Goal: Transaction & Acquisition: Download file/media

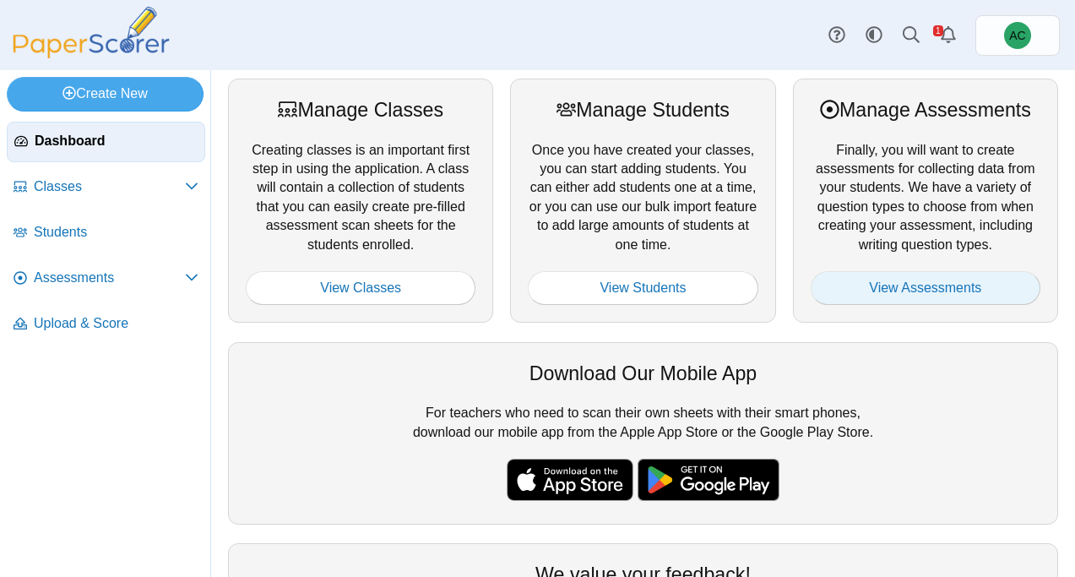
click at [936, 283] on link "View Assessments" at bounding box center [925, 288] width 230 height 34
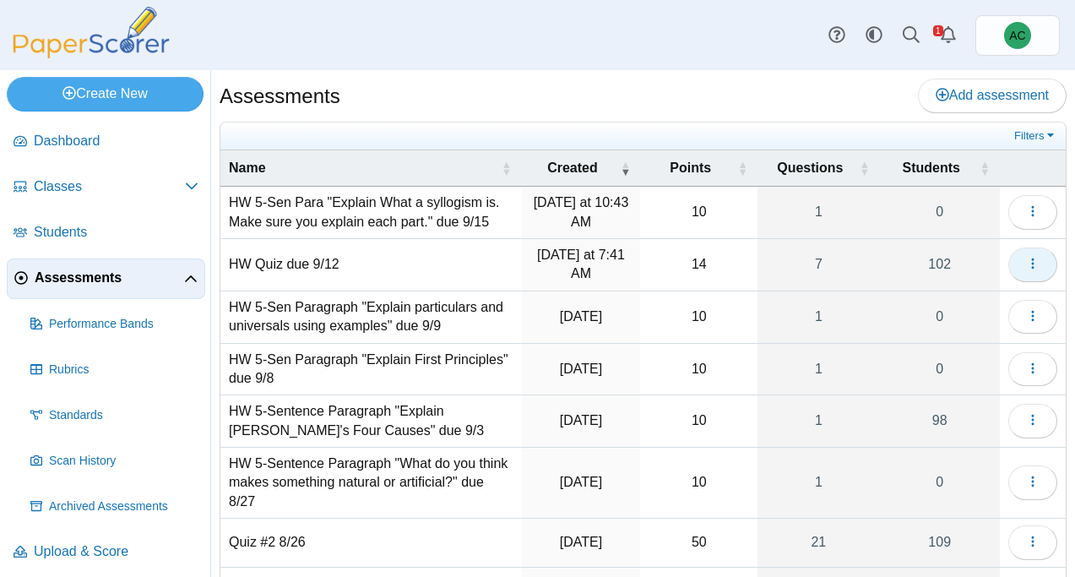
click at [1038, 261] on icon "button" at bounding box center [1033, 264] width 14 height 14
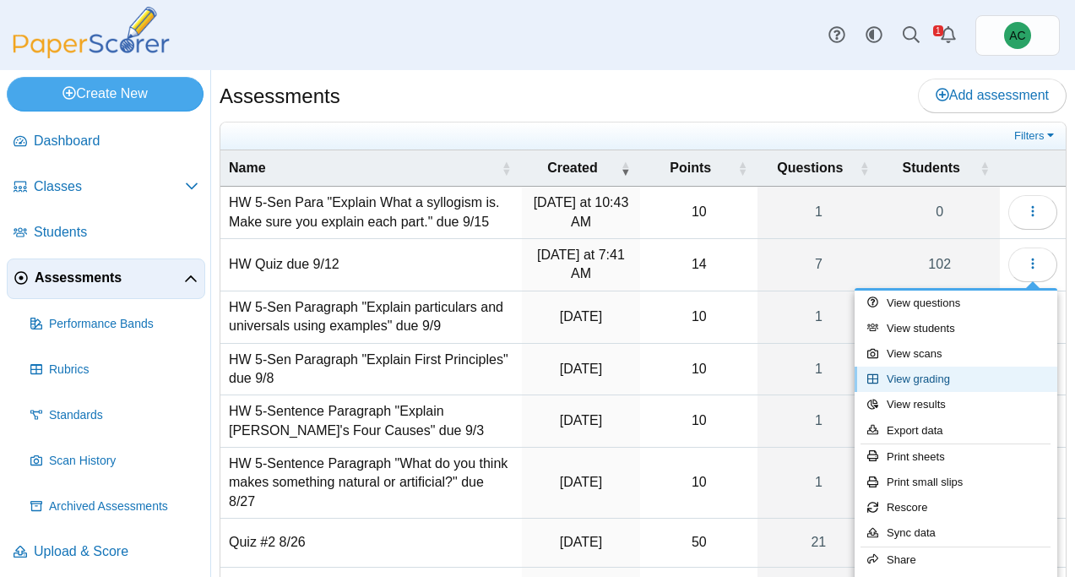
click at [930, 382] on link "View grading" at bounding box center [955, 378] width 203 height 25
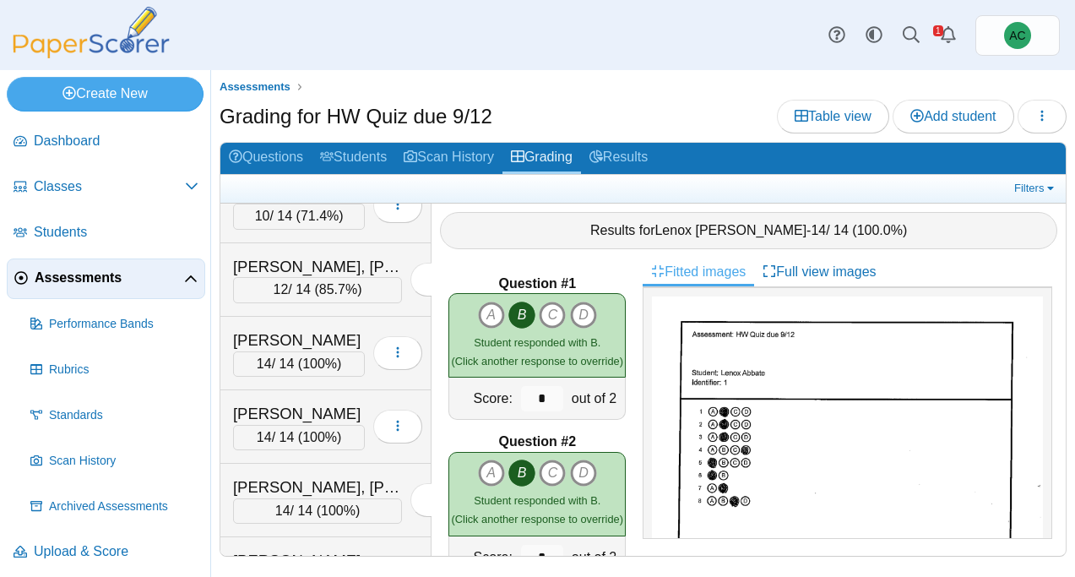
scroll to position [2265, 0]
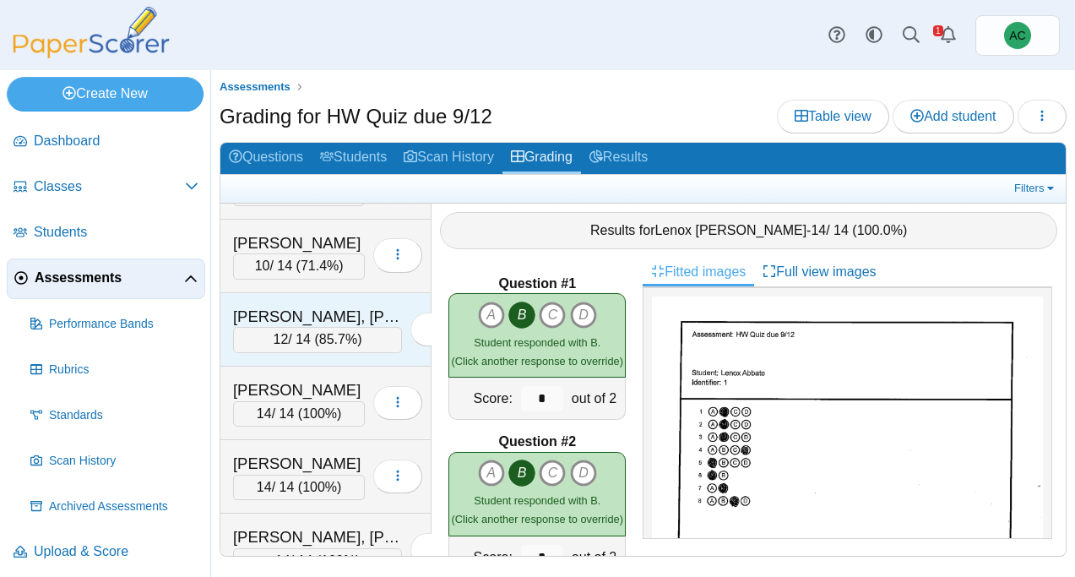
click at [300, 300] on div "Groneman, Presley 12 / 14 ( 85.7% ) Loading…" at bounding box center [325, 329] width 211 height 73
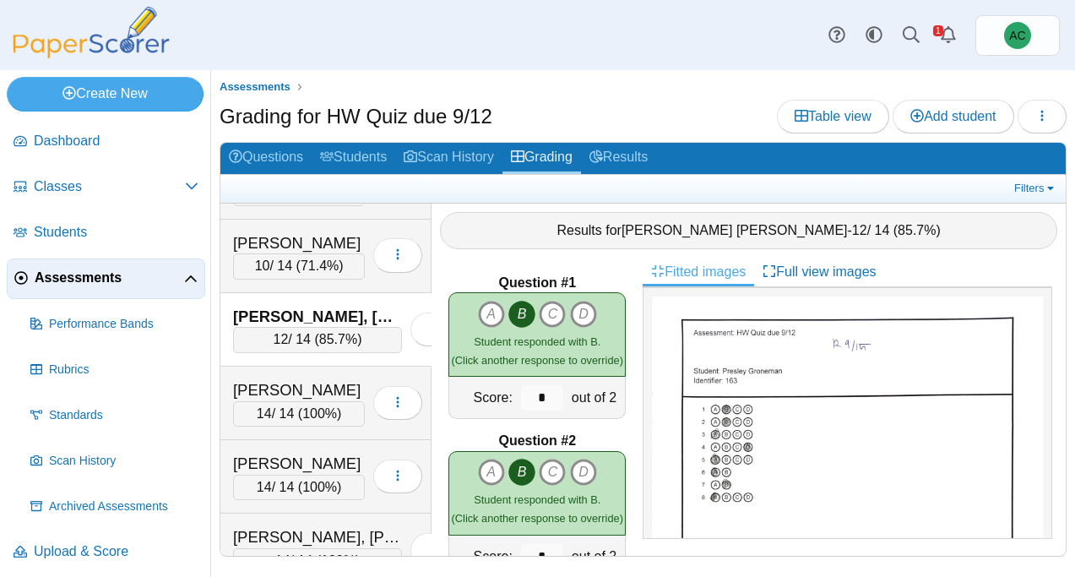
scroll to position [0, 0]
click at [57, 35] on img at bounding box center [91, 32] width 169 height 51
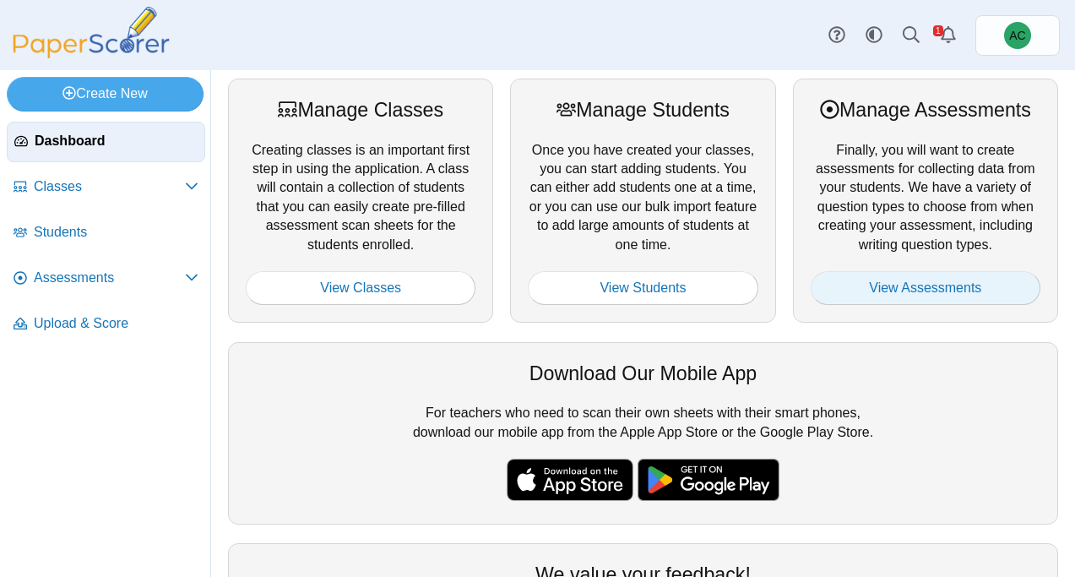
click at [891, 290] on link "View Assessments" at bounding box center [925, 288] width 230 height 34
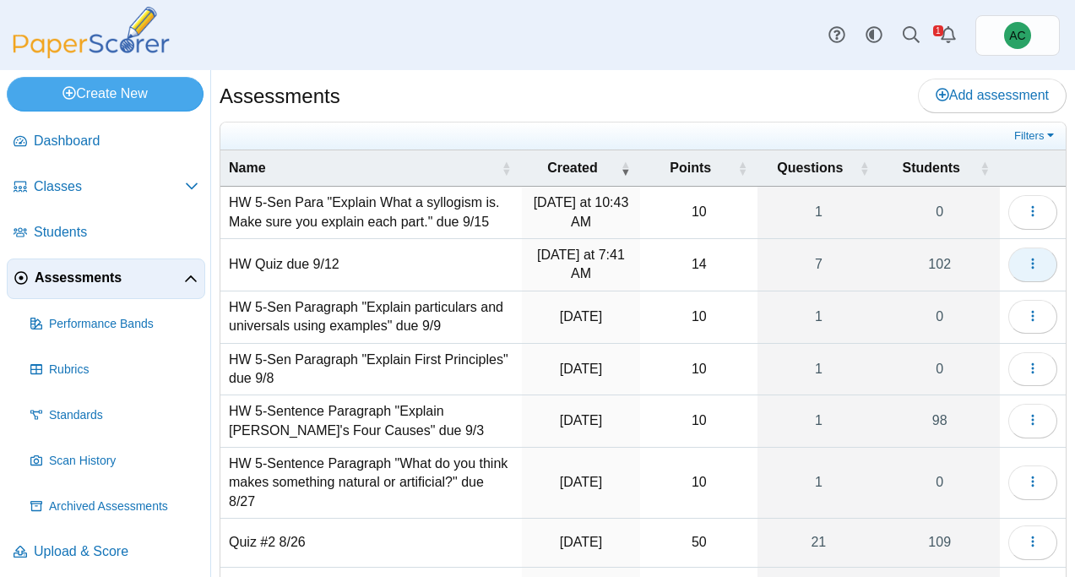
click at [1037, 266] on icon "button" at bounding box center [1033, 264] width 14 height 14
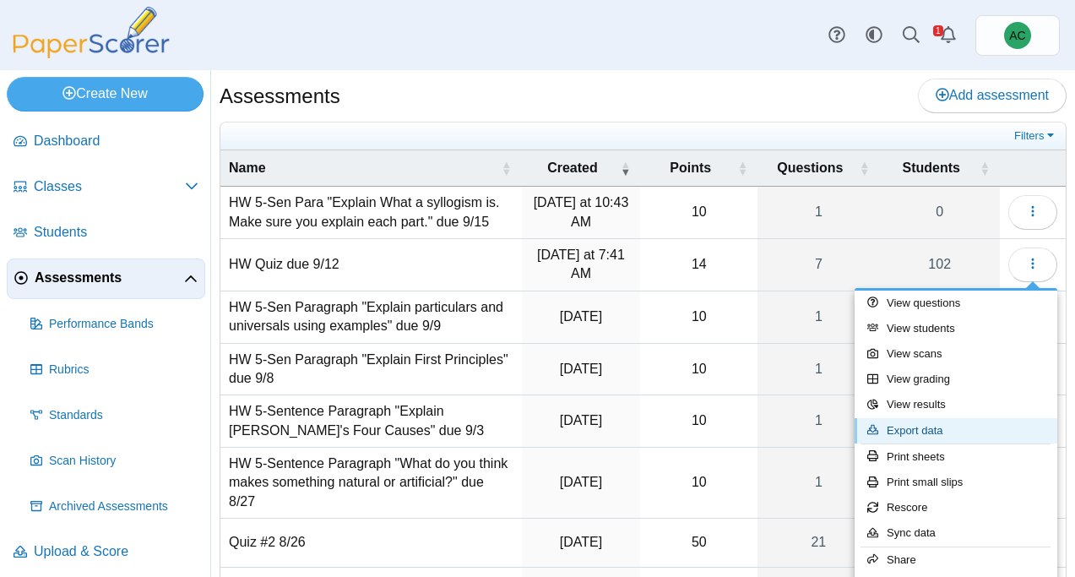
click at [946, 431] on link "Export data" at bounding box center [955, 430] width 203 height 25
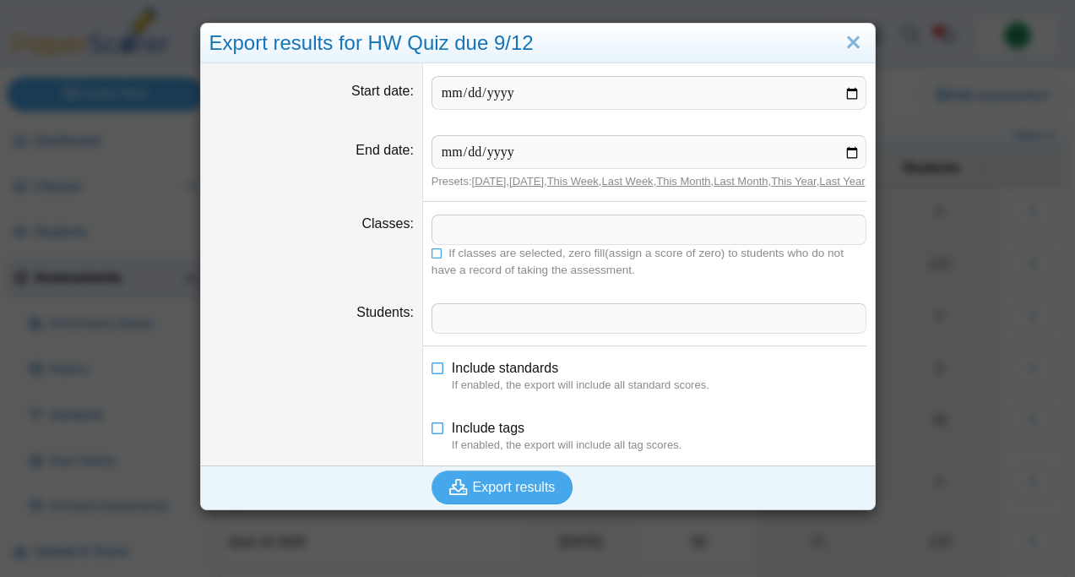
click at [464, 240] on span at bounding box center [648, 229] width 433 height 29
click at [441, 257] on icon at bounding box center [437, 252] width 12 height 10
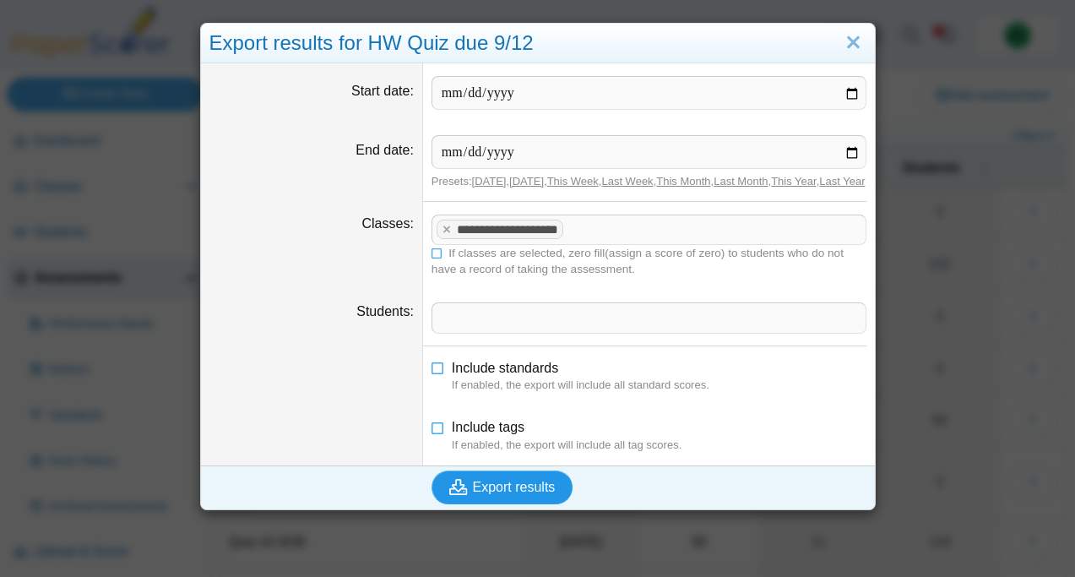
click at [519, 494] on span "Export results" at bounding box center [514, 487] width 83 height 14
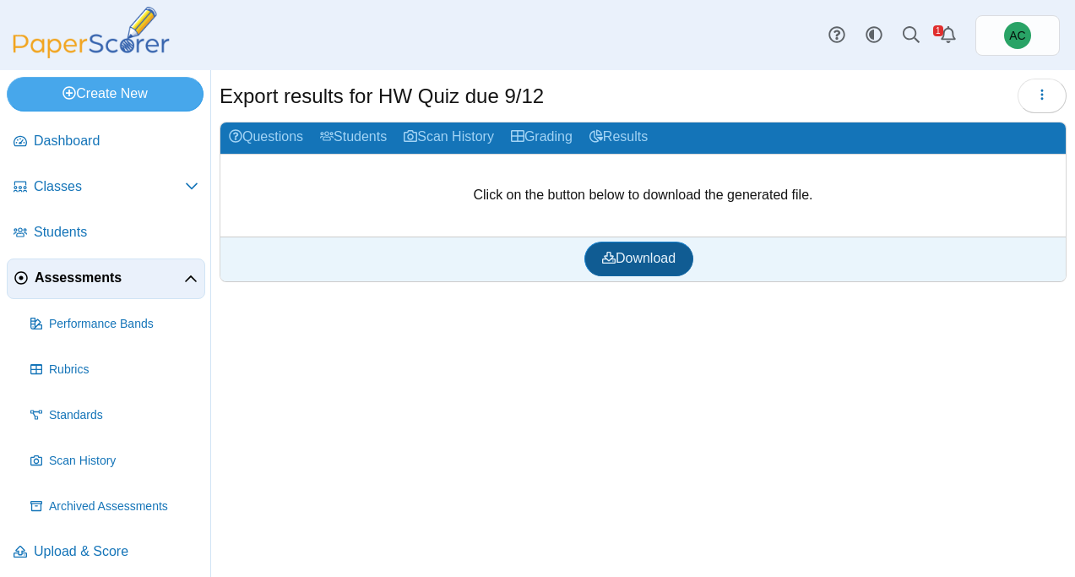
click at [621, 254] on span "Download" at bounding box center [638, 258] width 73 height 14
click at [144, 267] on link "Assessments" at bounding box center [106, 278] width 198 height 41
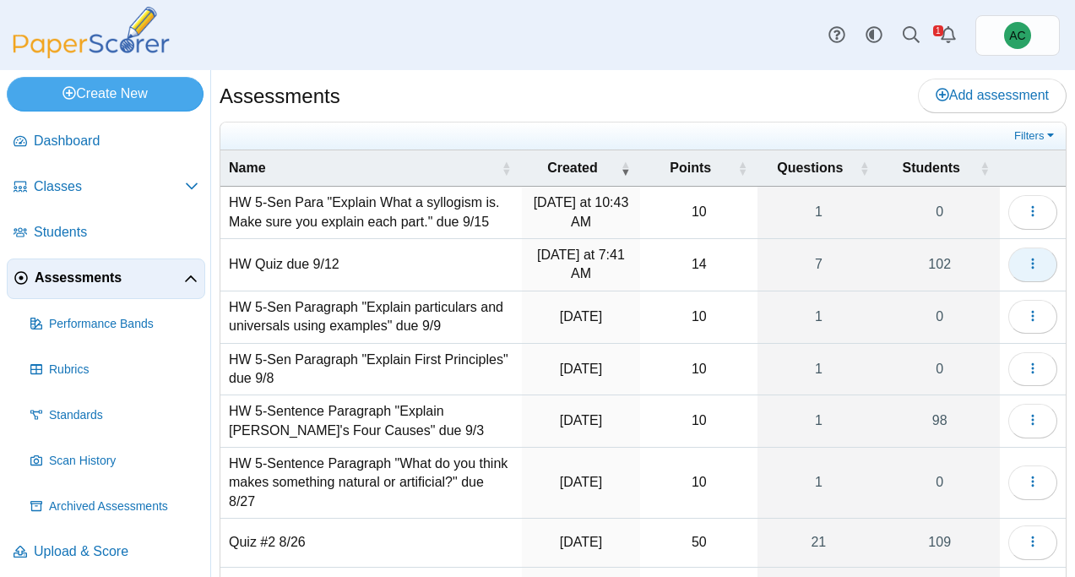
click at [1034, 266] on icon "button" at bounding box center [1033, 264] width 14 height 14
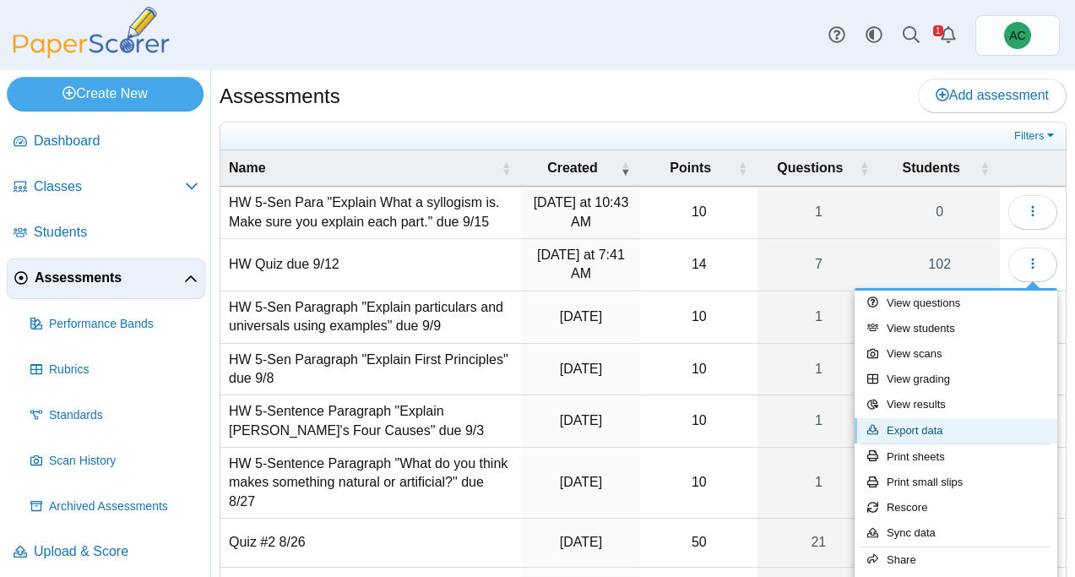
click at [923, 429] on link "Export data" at bounding box center [955, 430] width 203 height 25
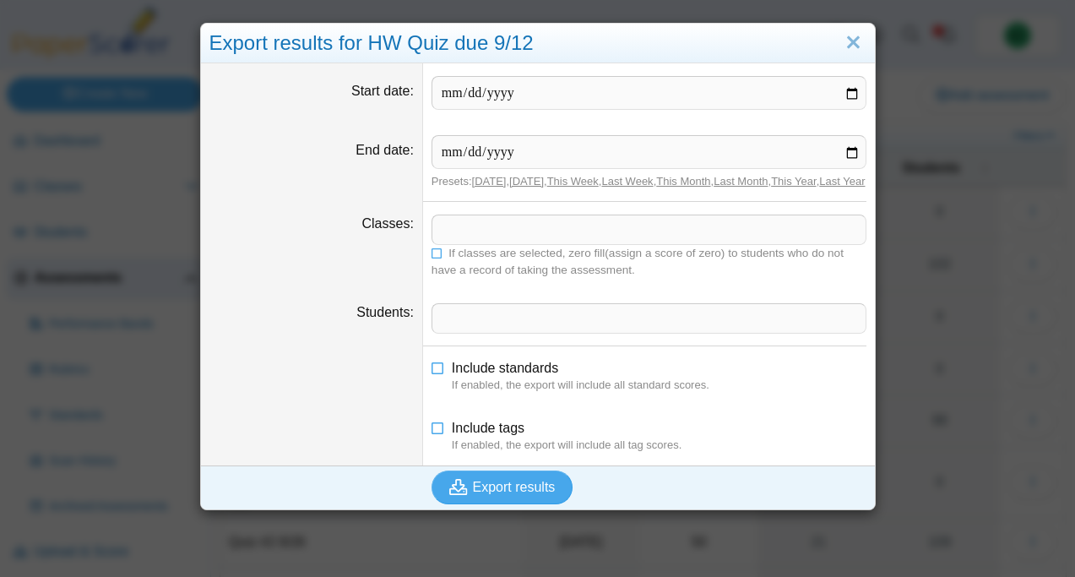
click at [482, 243] on span at bounding box center [648, 229] width 433 height 29
click at [435, 257] on icon at bounding box center [437, 252] width 12 height 10
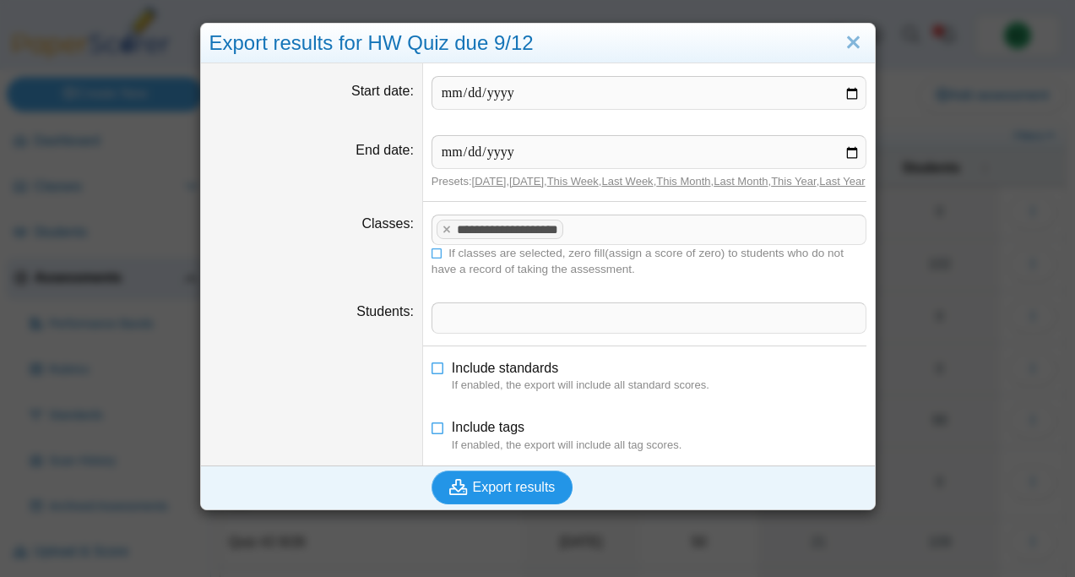
click at [469, 496] on icon "submit" at bounding box center [461, 487] width 24 height 19
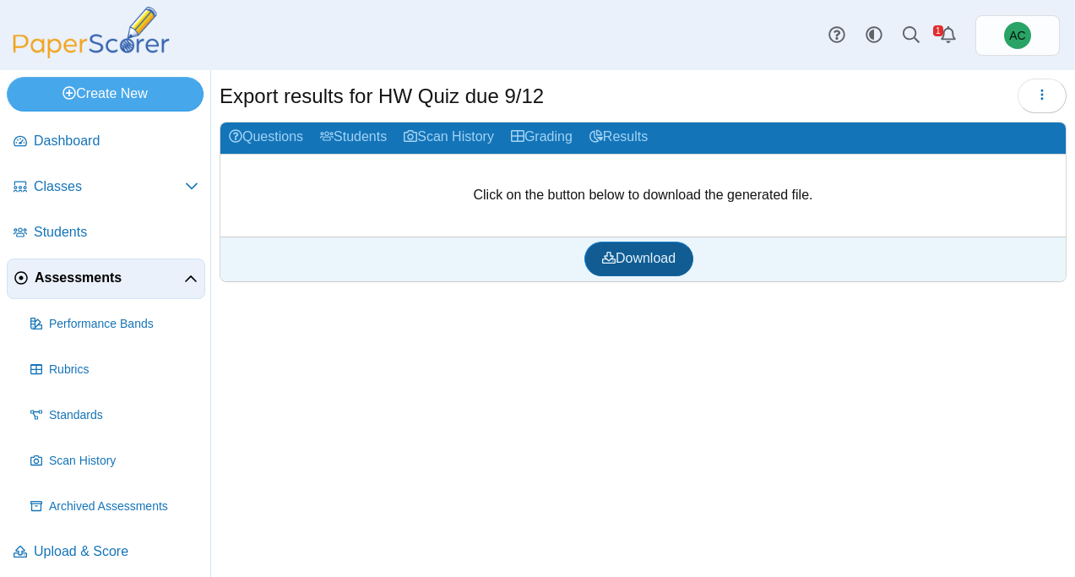
click at [624, 260] on span "Download" at bounding box center [638, 258] width 73 height 14
click at [51, 190] on span "Classes" at bounding box center [109, 186] width 151 height 19
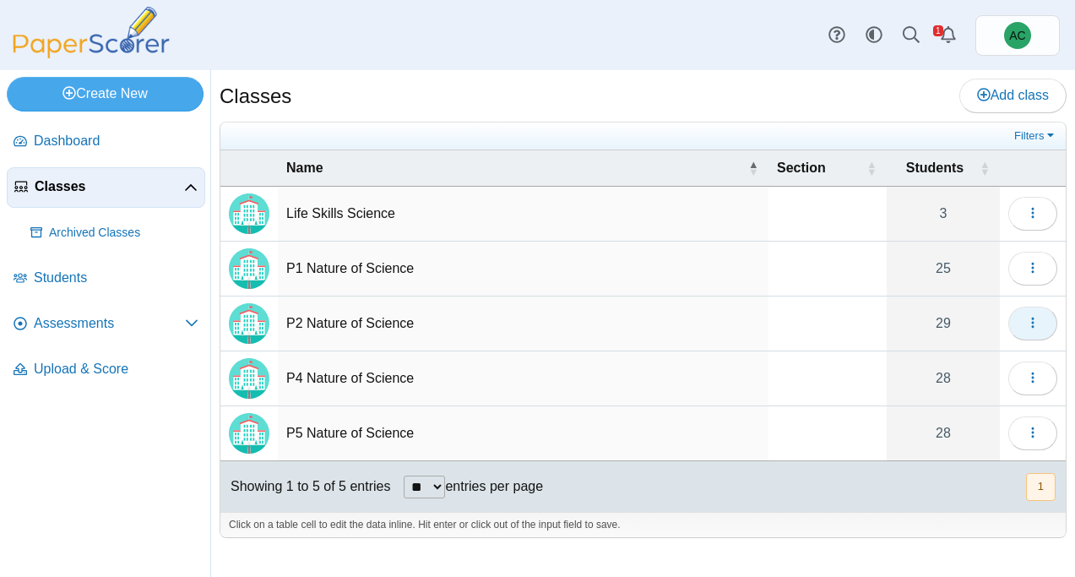
click at [1021, 319] on button "button" at bounding box center [1032, 323] width 49 height 34
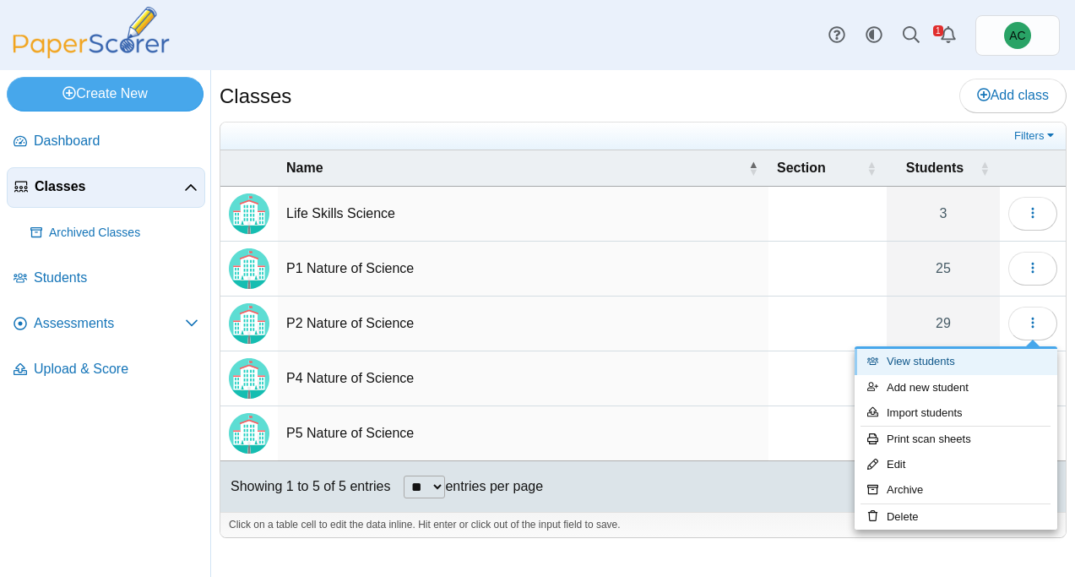
click at [942, 366] on link "View students" at bounding box center [955, 361] width 203 height 25
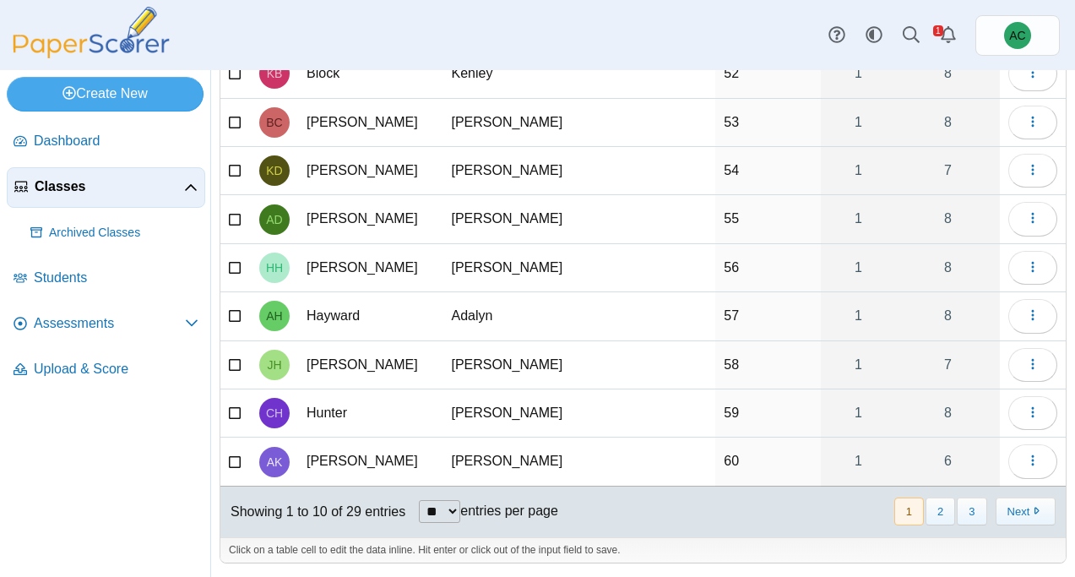
scroll to position [228, 0]
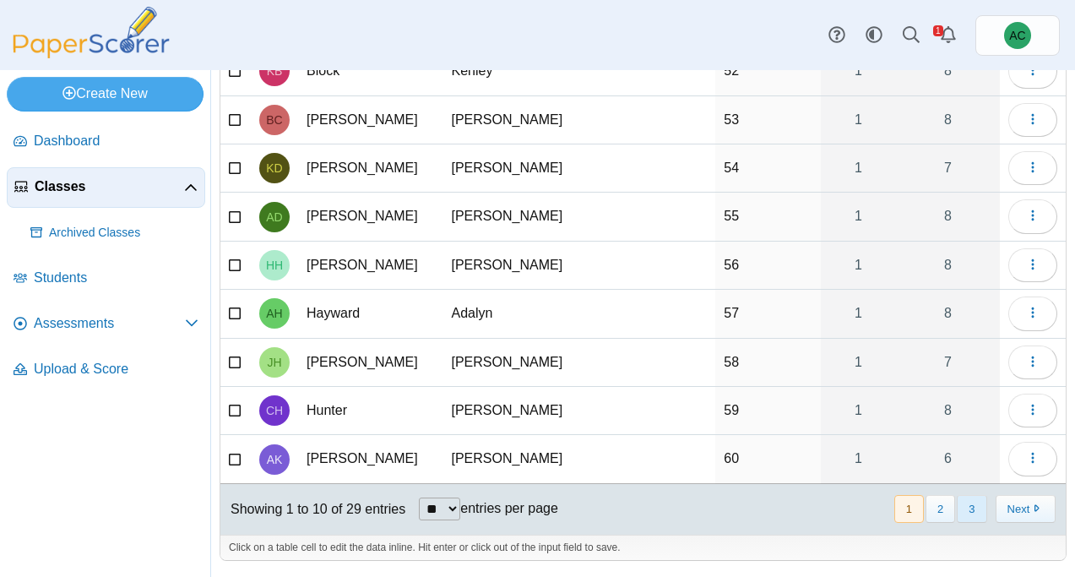
click at [971, 502] on button "3" at bounding box center [971, 509] width 30 height 28
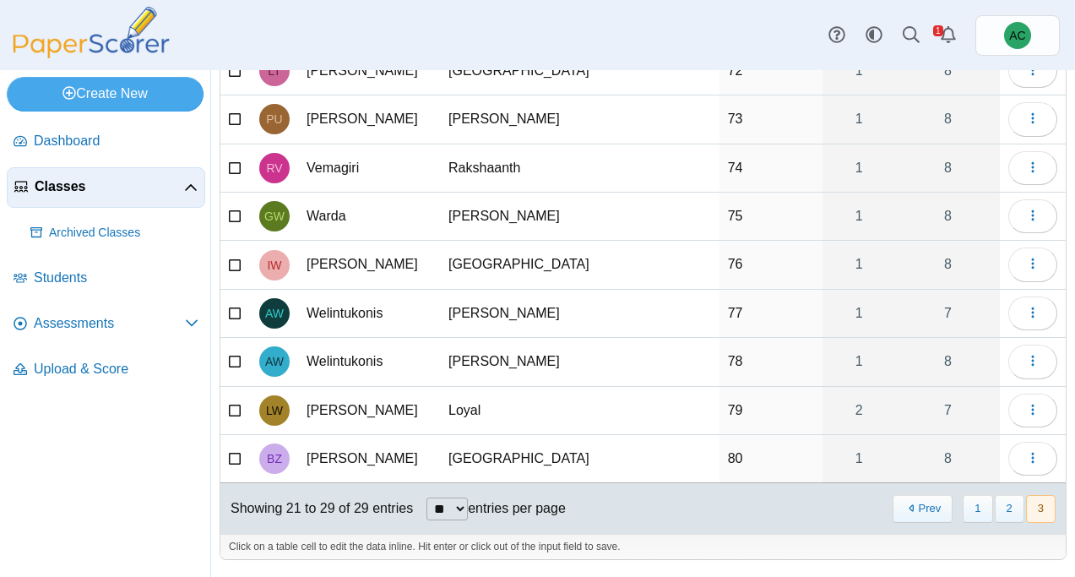
scroll to position [180, 0]
click at [1027, 417] on button "button" at bounding box center [1032, 410] width 49 height 34
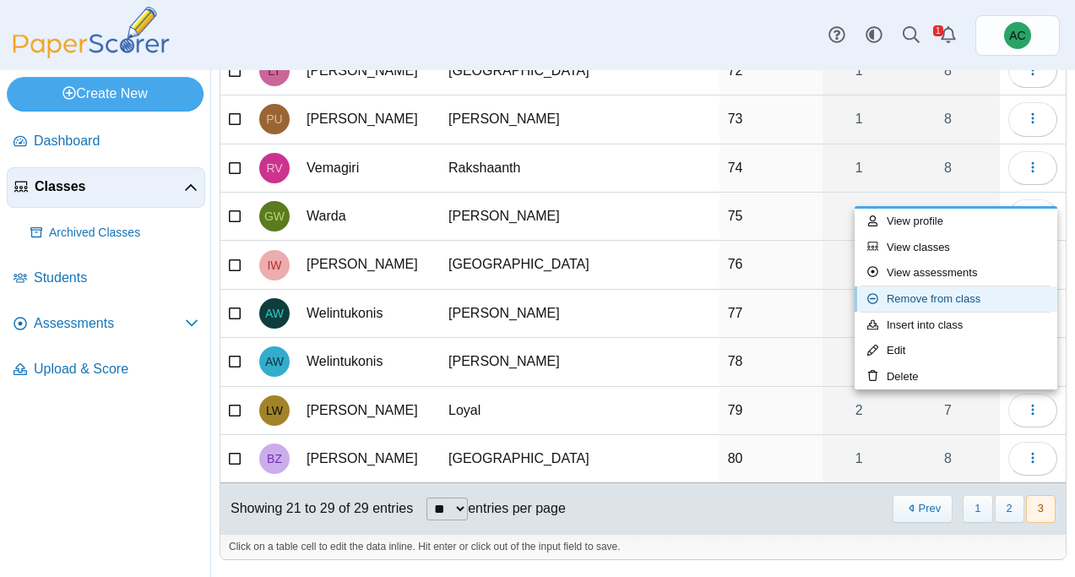
click at [951, 295] on link "Remove from class" at bounding box center [955, 298] width 203 height 25
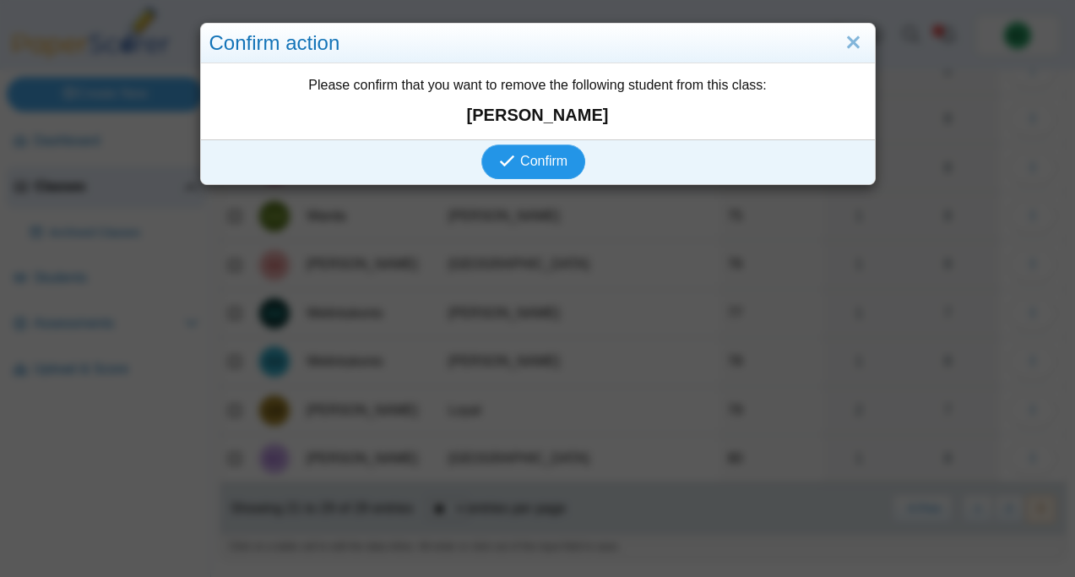
click at [561, 158] on span "Confirm" at bounding box center [543, 161] width 47 height 14
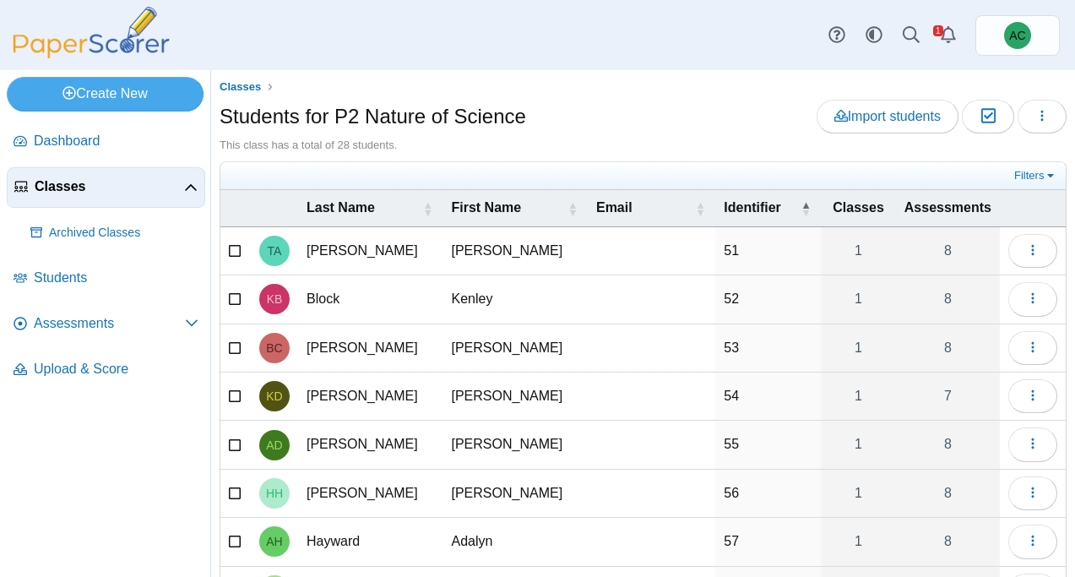
scroll to position [228, 0]
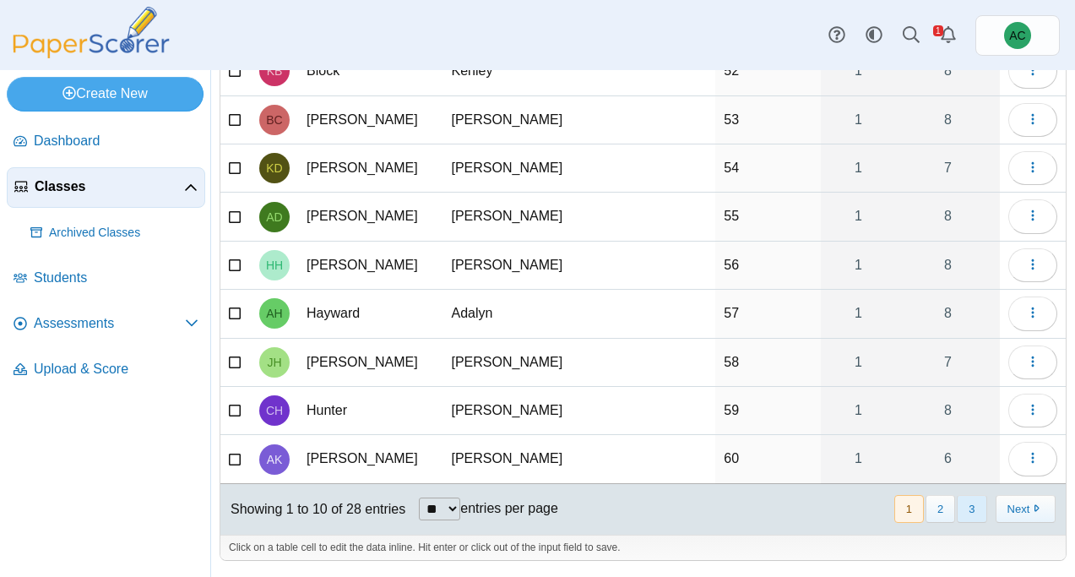
click at [978, 511] on button "3" at bounding box center [971, 509] width 30 height 28
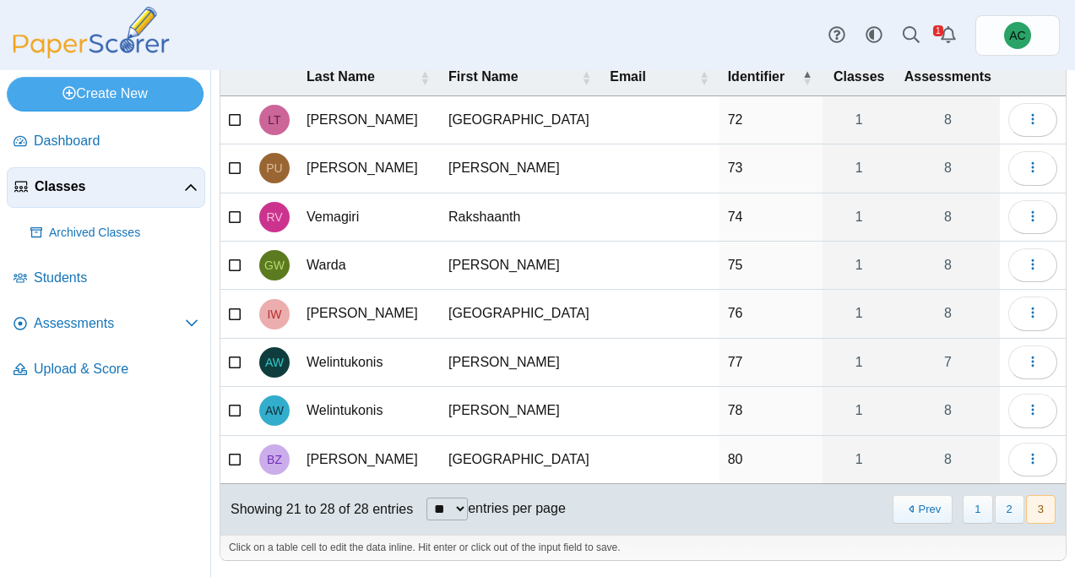
click at [62, 189] on span "Classes" at bounding box center [109, 186] width 149 height 19
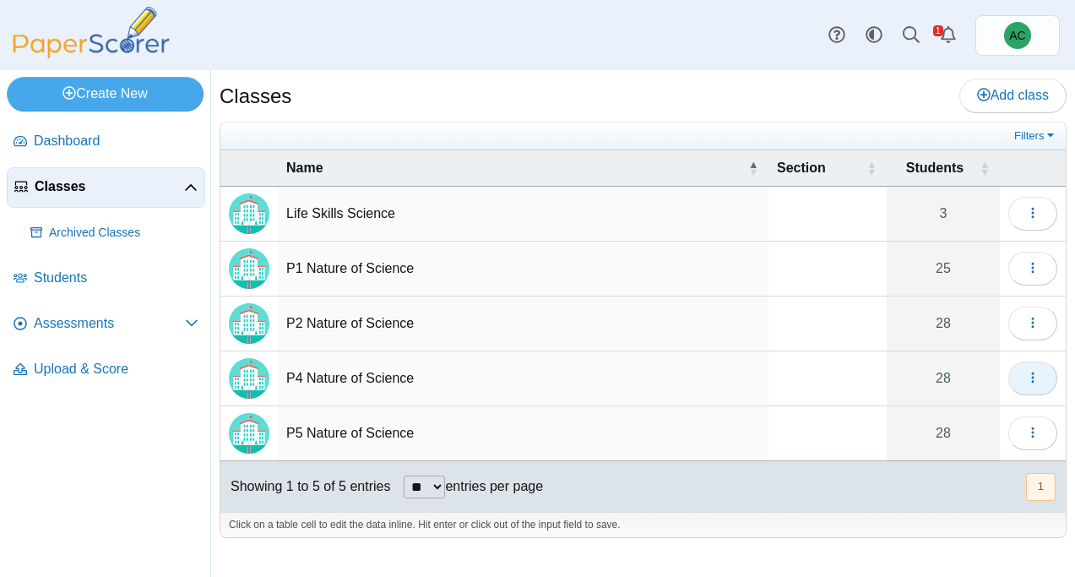
click at [1035, 375] on icon "button" at bounding box center [1033, 378] width 14 height 14
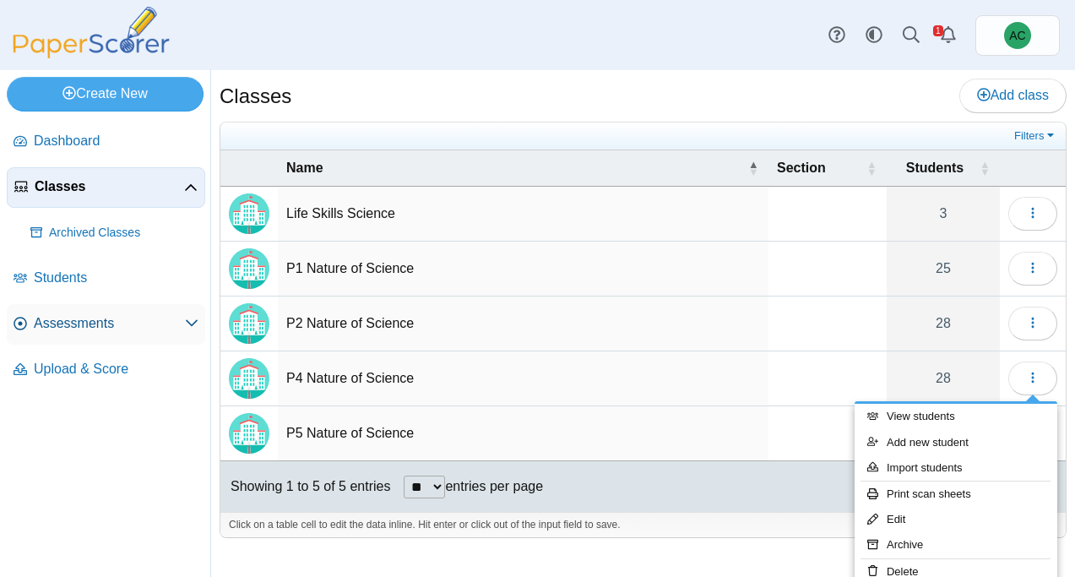
click at [74, 326] on span "Assessments" at bounding box center [109, 323] width 151 height 19
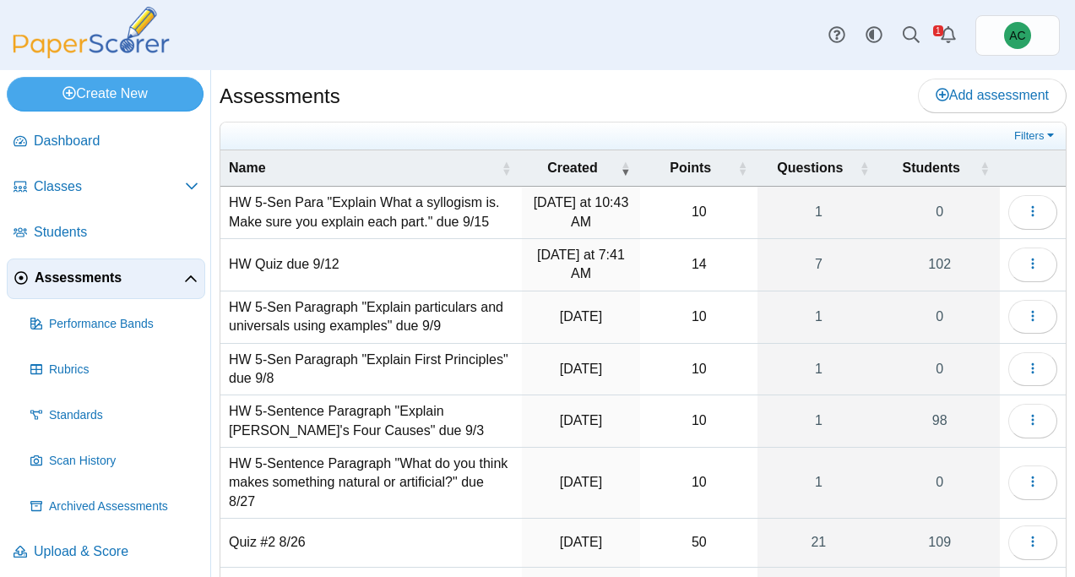
click at [127, 263] on link "Assessments" at bounding box center [106, 278] width 198 height 41
click at [1030, 257] on icon "button" at bounding box center [1033, 264] width 14 height 14
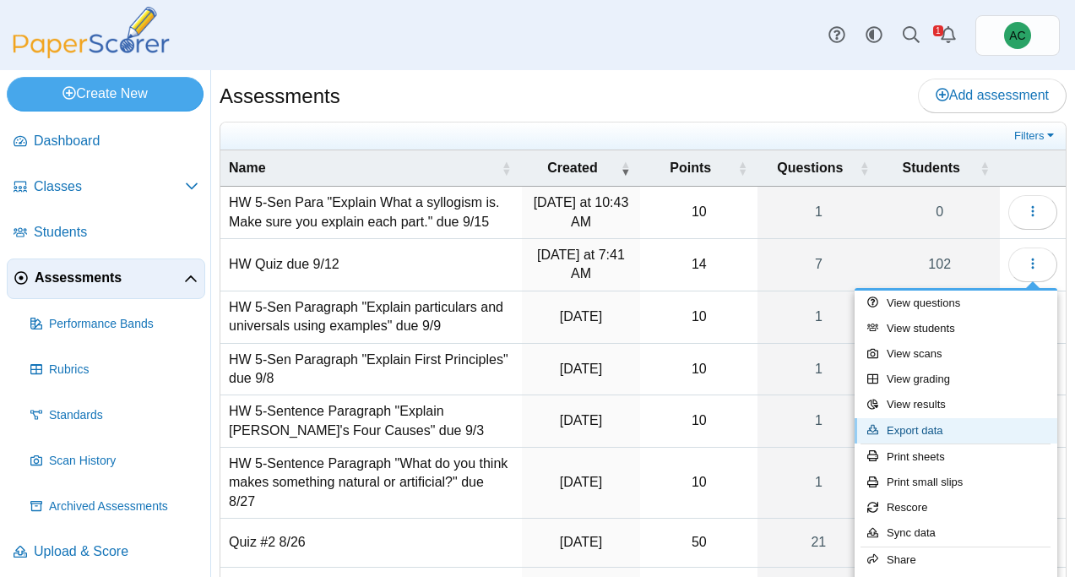
click at [897, 436] on link "Export data" at bounding box center [955, 430] width 203 height 25
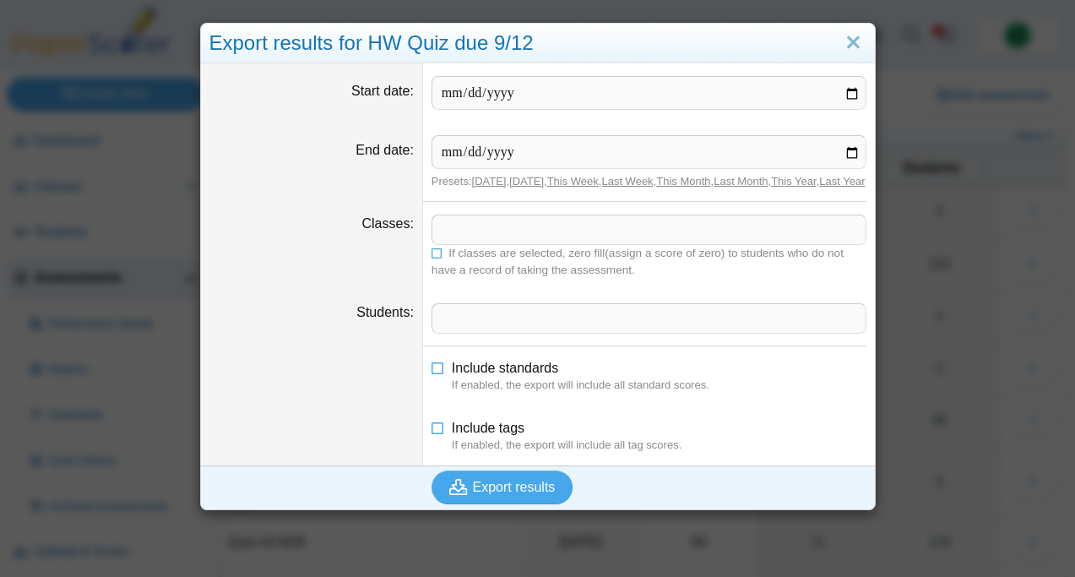
click at [452, 244] on span at bounding box center [648, 229] width 433 height 29
click at [444, 270] on span "If classes are selected, zero fill(assign a score of zero) to students who do n…" at bounding box center [637, 261] width 412 height 29
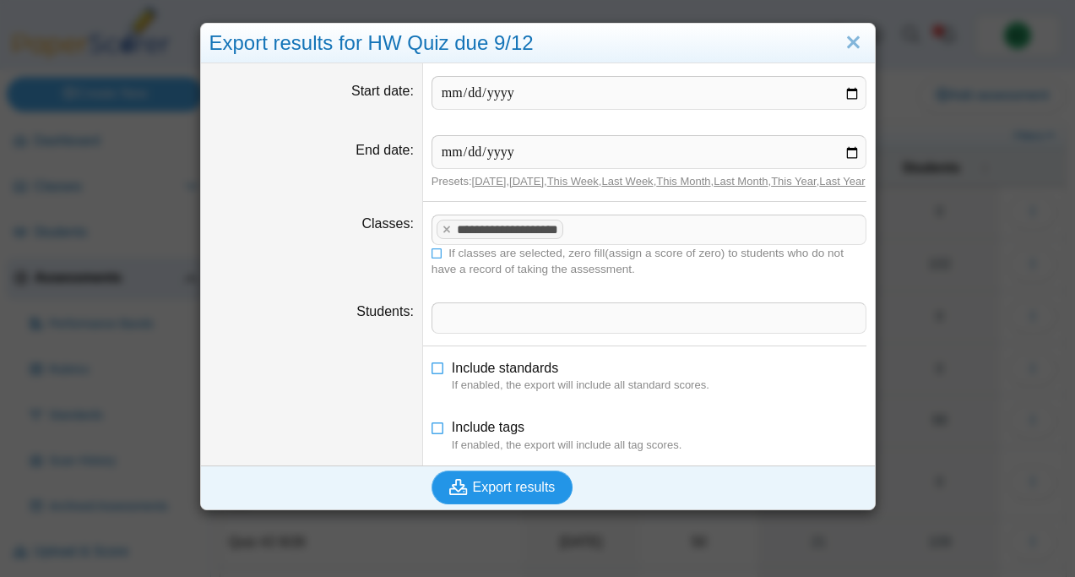
click at [485, 494] on span "Export results" at bounding box center [514, 487] width 83 height 14
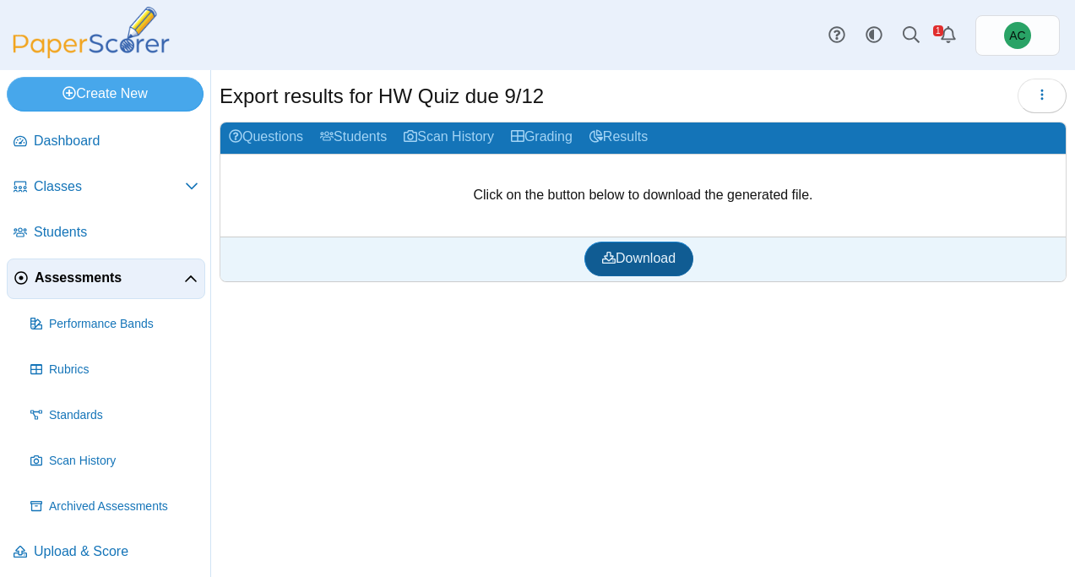
click at [641, 260] on span "Download" at bounding box center [638, 258] width 73 height 14
click at [81, 282] on span "Assessments" at bounding box center [109, 277] width 149 height 19
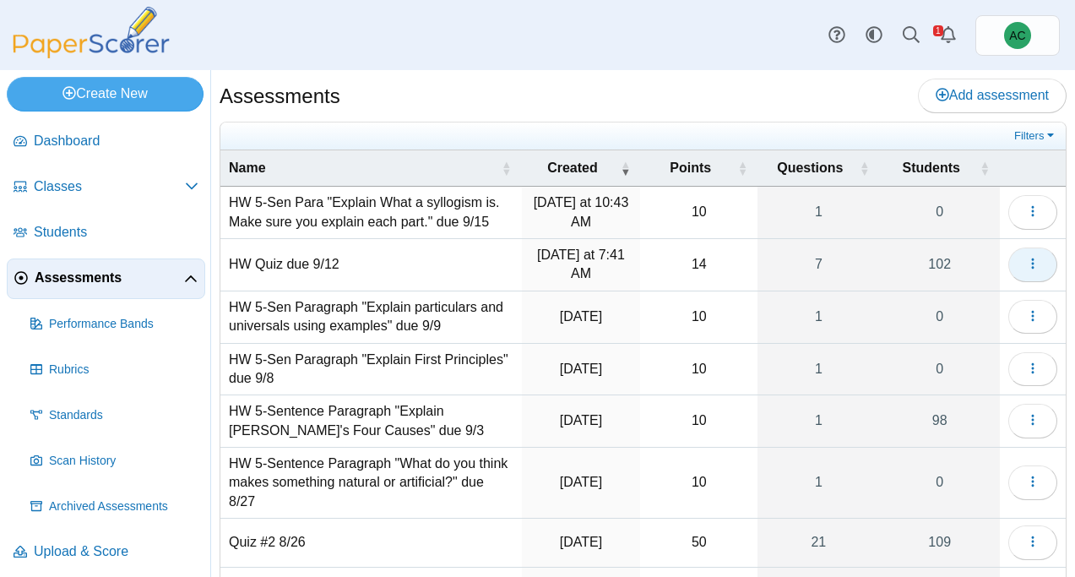
click at [1033, 262] on icon "button" at bounding box center [1033, 264] width 14 height 14
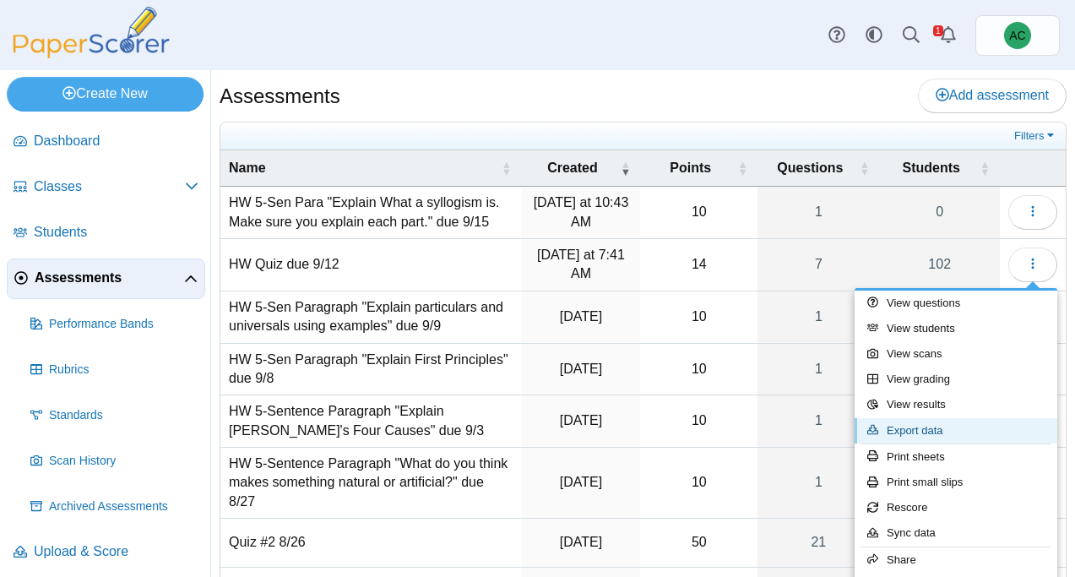
click at [925, 425] on link "Export data" at bounding box center [955, 430] width 203 height 25
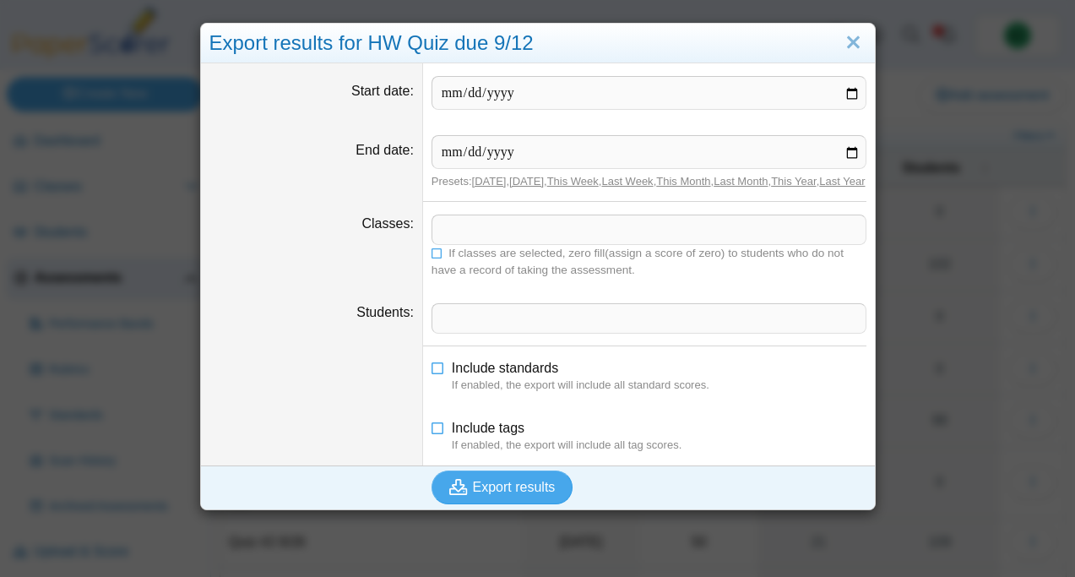
click at [447, 244] on span at bounding box center [648, 229] width 433 height 29
click at [442, 266] on span "If classes are selected, zero fill(assign a score of zero) to students who do n…" at bounding box center [637, 261] width 412 height 29
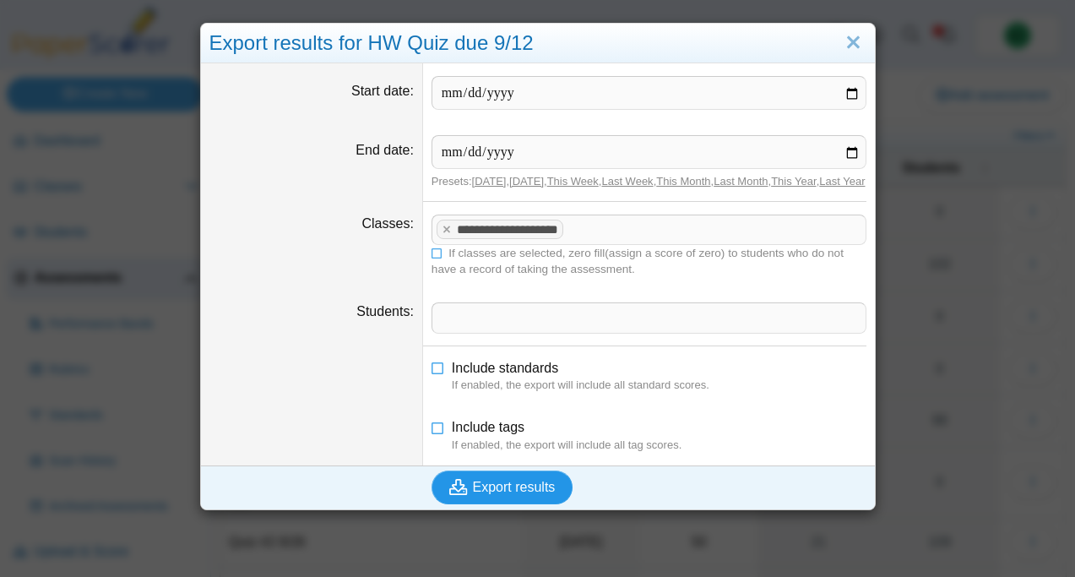
click at [464, 495] on use "submit" at bounding box center [458, 487] width 19 height 16
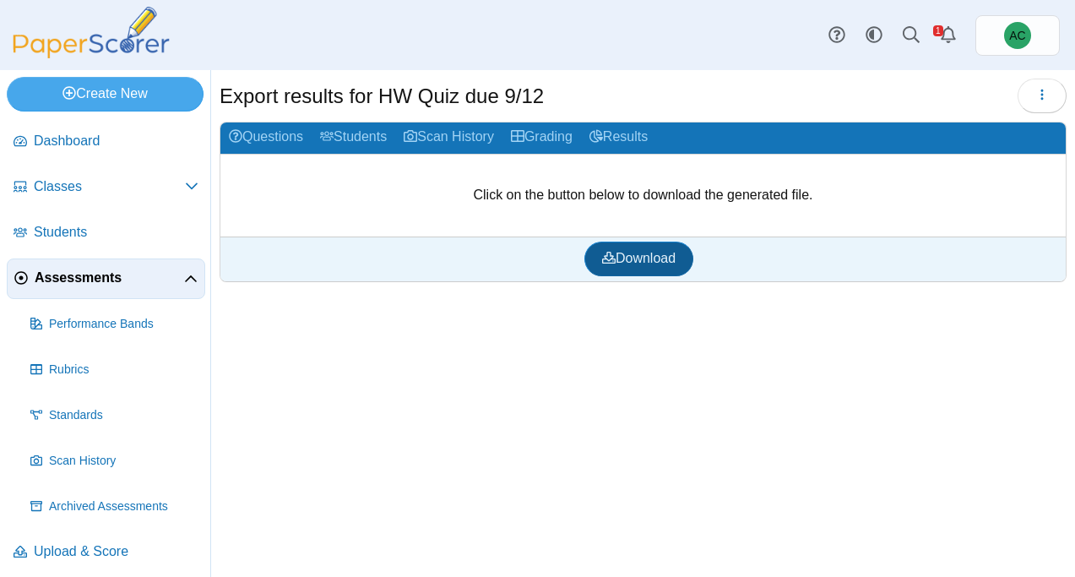
click at [622, 257] on span "Download" at bounding box center [638, 258] width 73 height 14
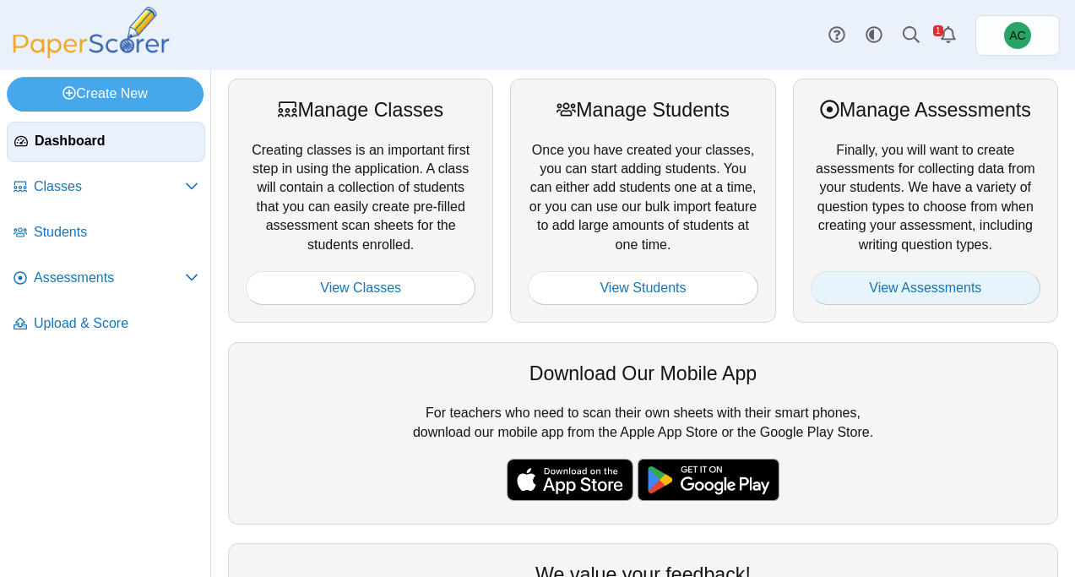
click at [925, 278] on link "View Assessments" at bounding box center [925, 288] width 230 height 34
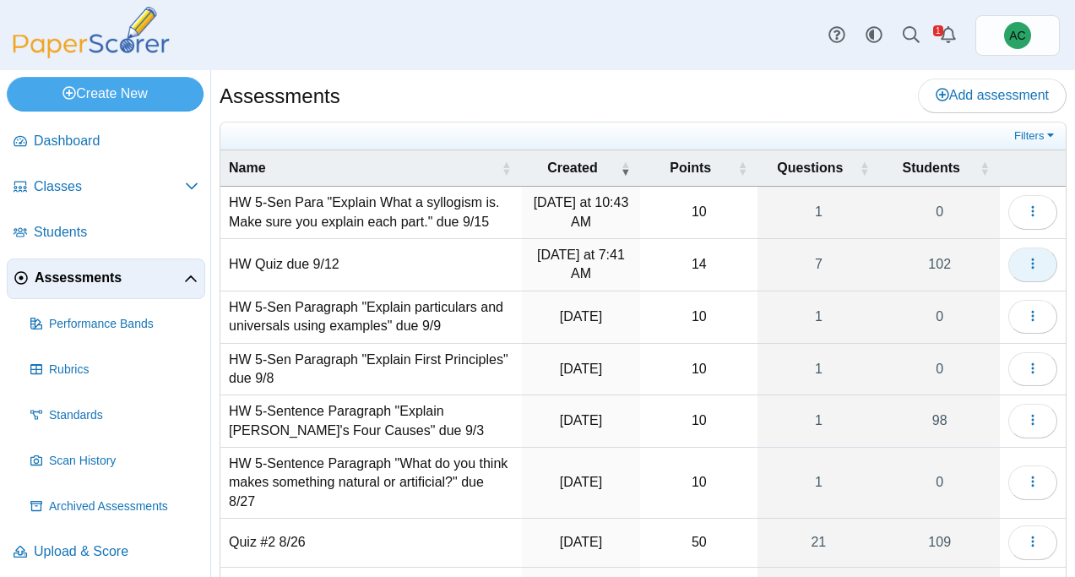
click at [1027, 266] on icon "button" at bounding box center [1033, 264] width 14 height 14
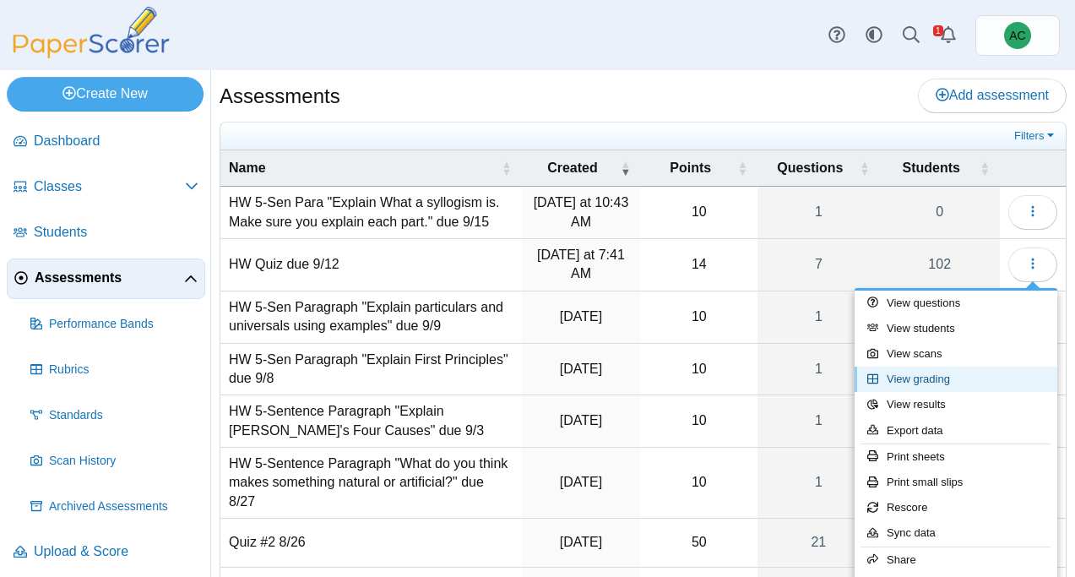
click at [928, 386] on link "View grading" at bounding box center [955, 378] width 203 height 25
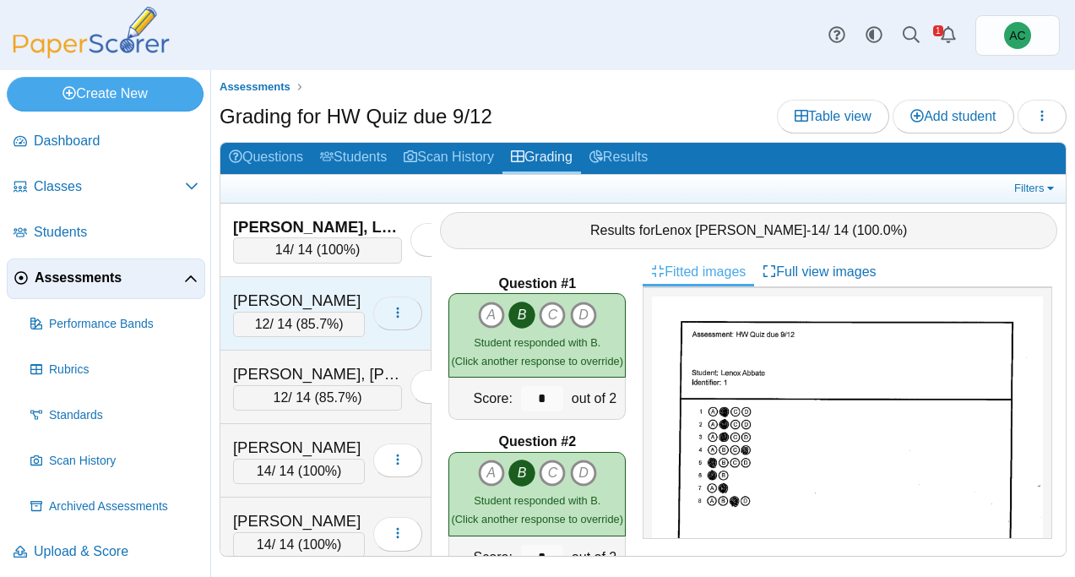
scroll to position [1171, 0]
